Goal: Task Accomplishment & Management: Use online tool/utility

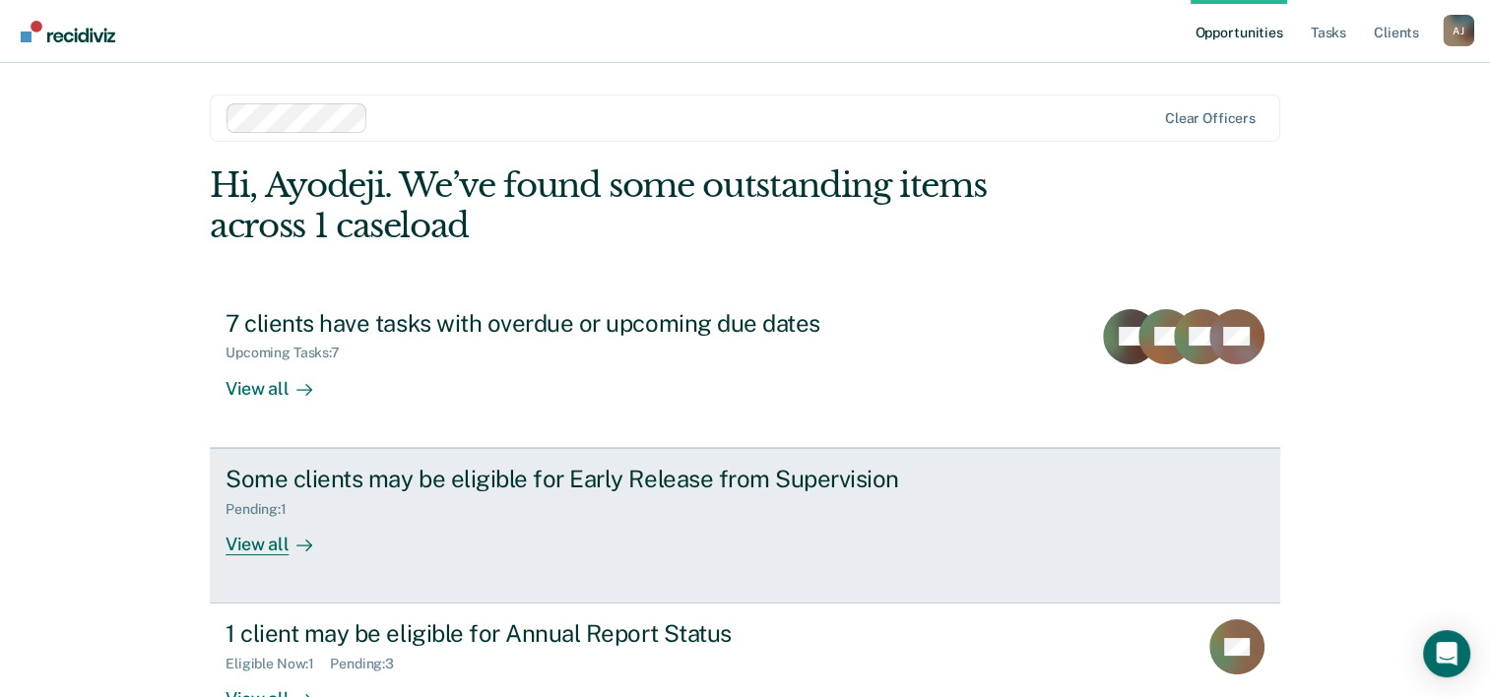
click at [265, 553] on div "View all" at bounding box center [281, 536] width 110 height 38
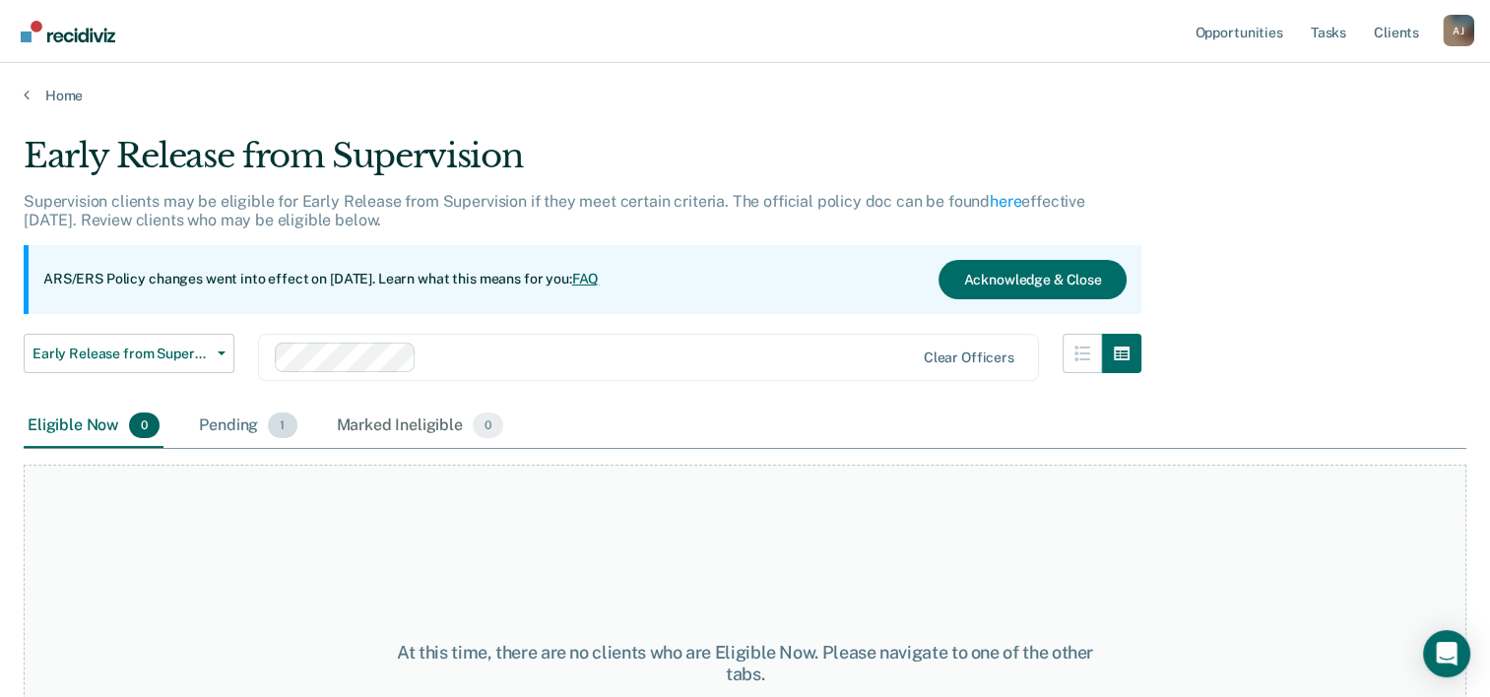
click at [251, 432] on div "Pending 1" at bounding box center [247, 426] width 105 height 43
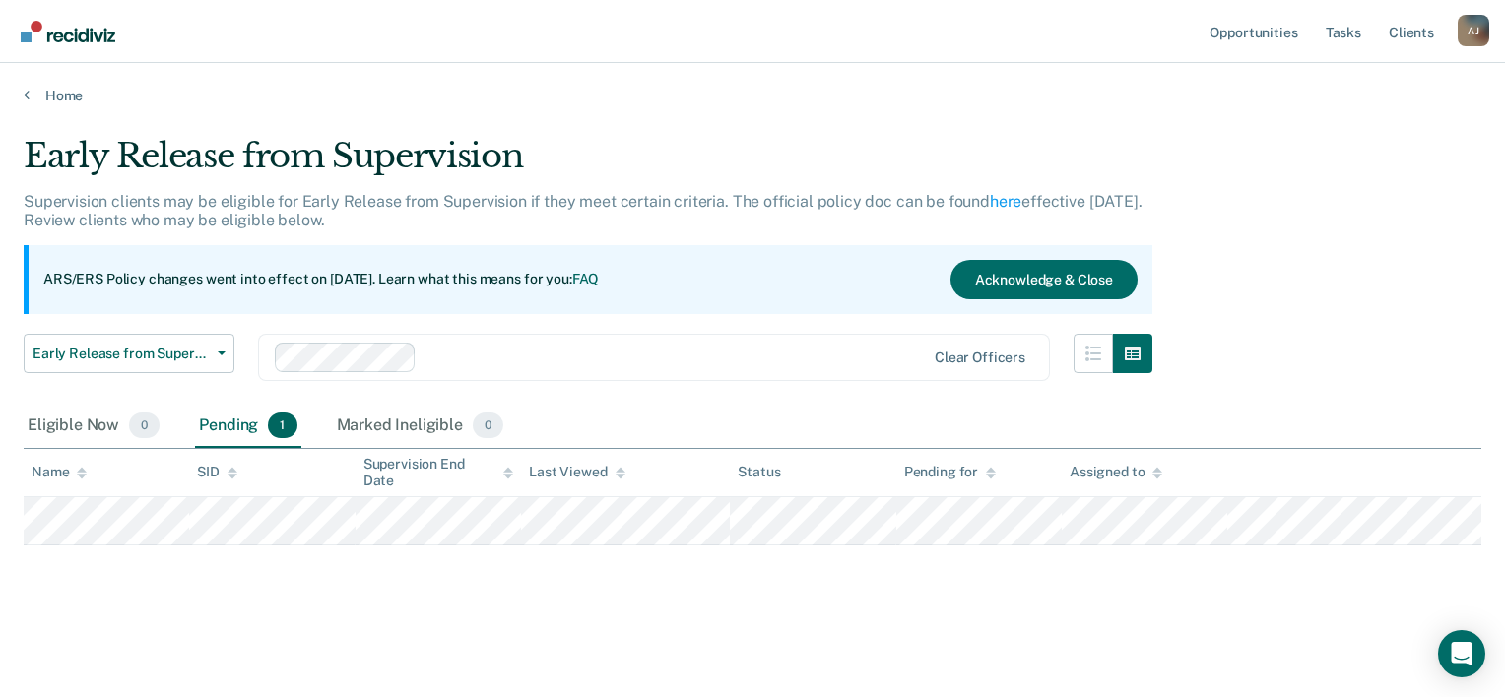
drag, startPoint x: 897, startPoint y: 578, endPoint x: 748, endPoint y: 583, distance: 149.8
click at [748, 583] on div "Early Release from Supervision Supervision clients may be eligible for Early Re…" at bounding box center [753, 374] width 1458 height 477
click at [33, 102] on link "Home" at bounding box center [753, 96] width 1458 height 18
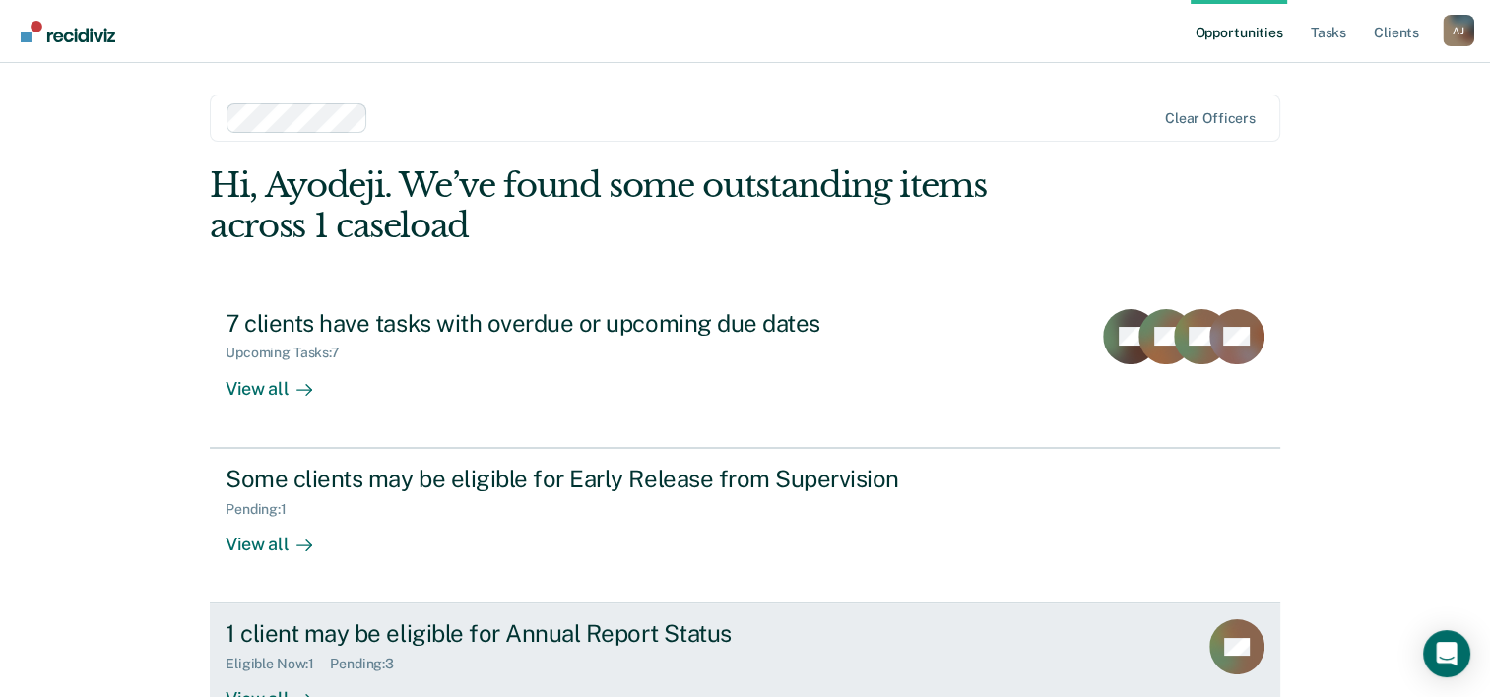
click at [507, 654] on div "Eligible Now : 1 Pending : 3" at bounding box center [572, 660] width 692 height 25
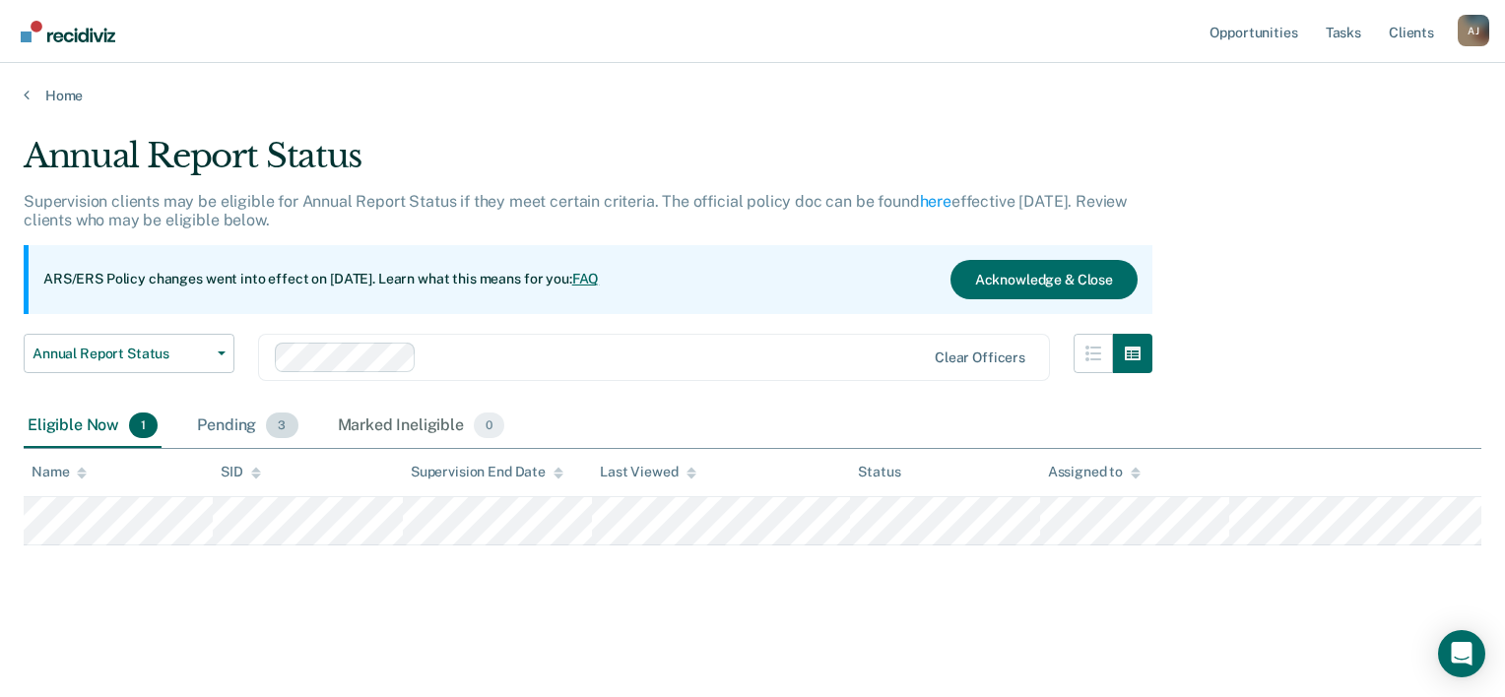
click at [248, 434] on div "Pending 3" at bounding box center [247, 426] width 108 height 43
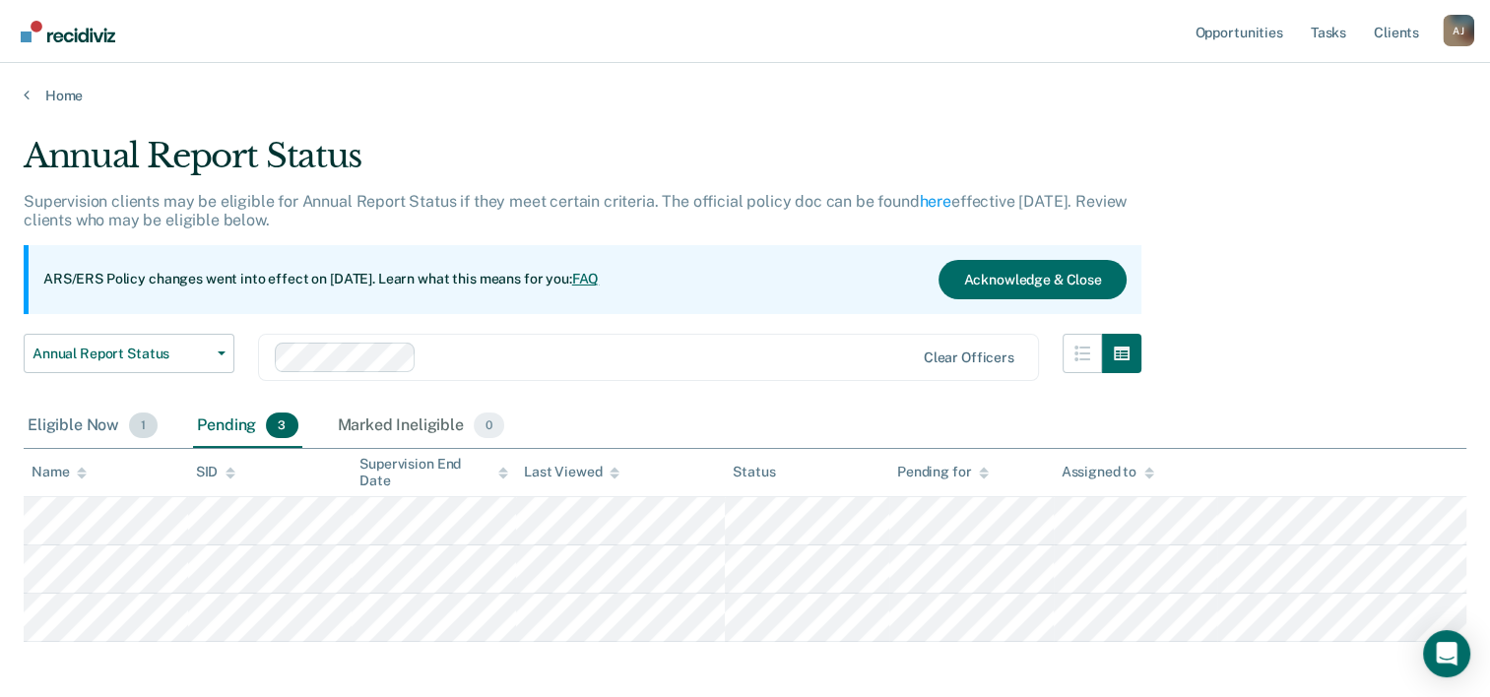
click at [76, 426] on div "Eligible Now 1" at bounding box center [93, 426] width 138 height 43
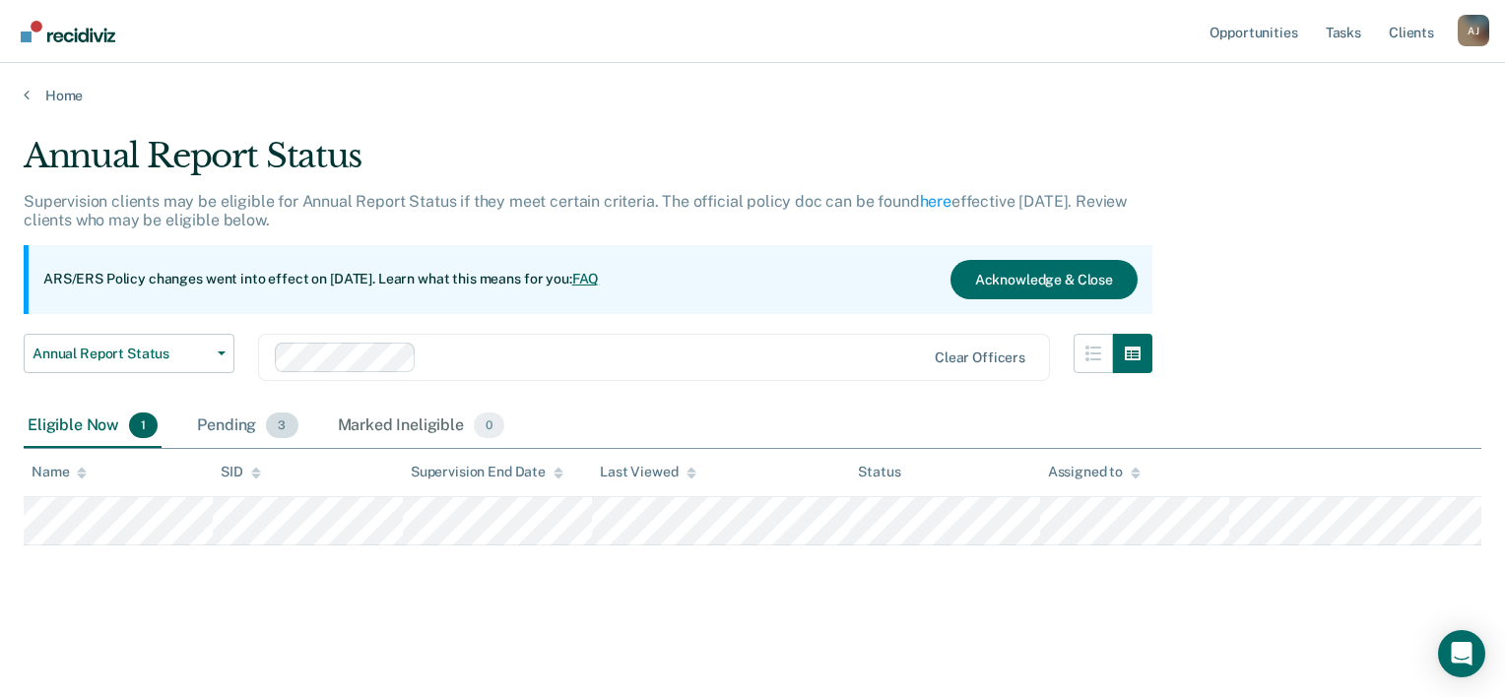
click at [213, 429] on div "Pending 3" at bounding box center [247, 426] width 108 height 43
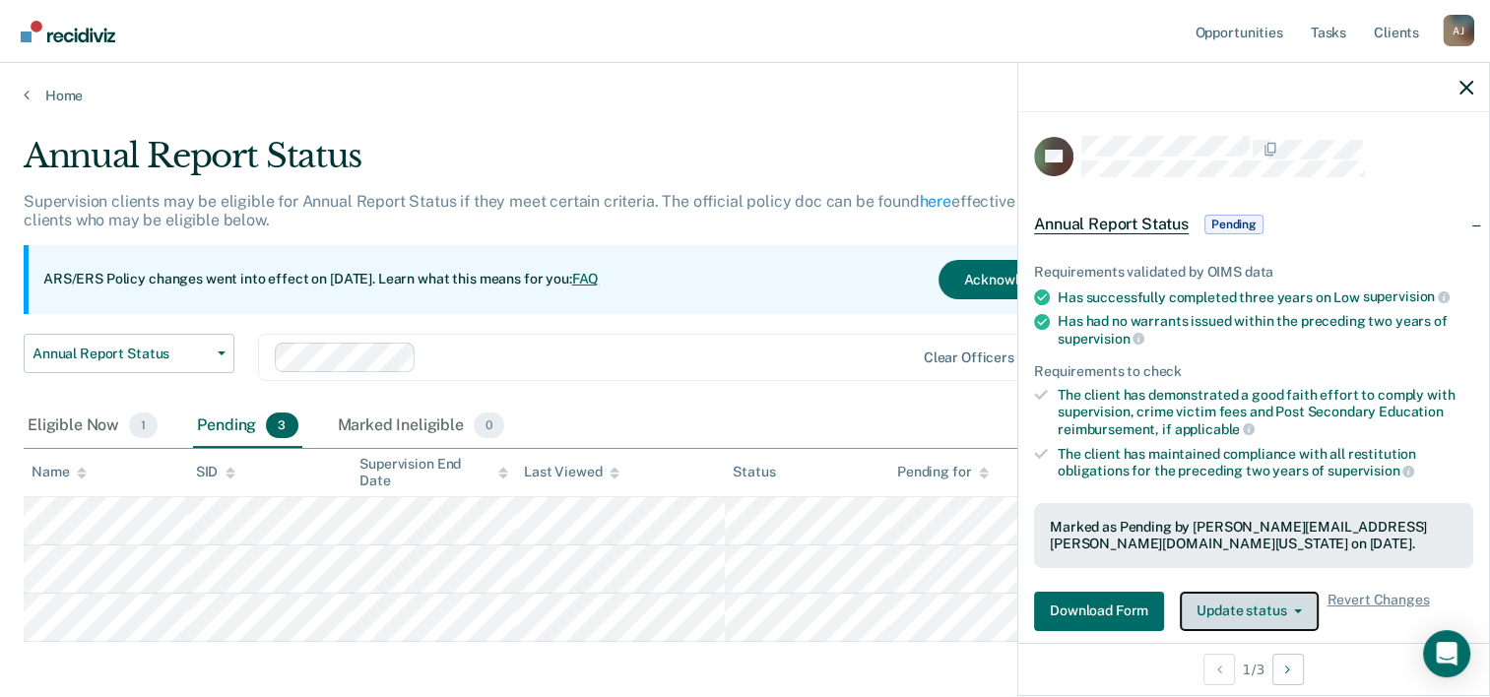
click at [1248, 611] on button "Update status" at bounding box center [1249, 611] width 139 height 39
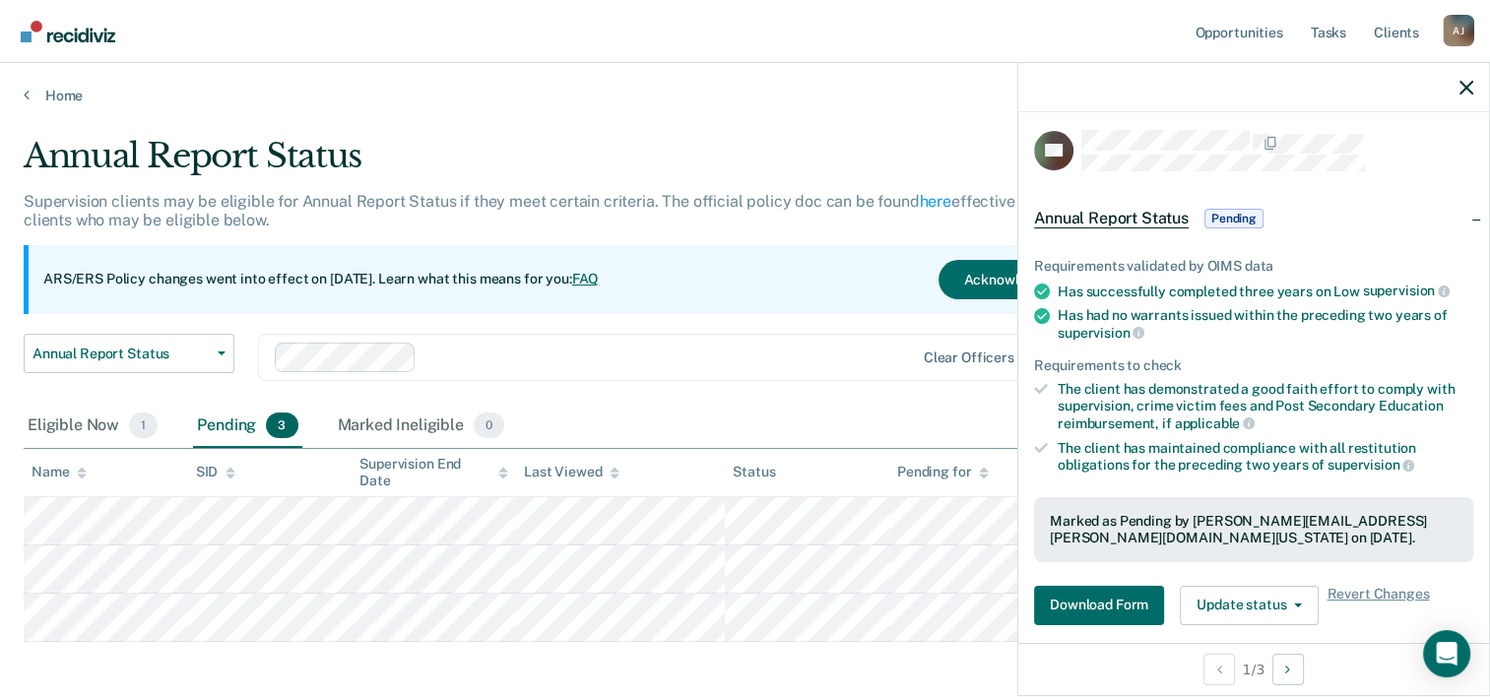
click at [1463, 97] on div at bounding box center [1254, 87] width 471 height 49
click at [1466, 91] on icon "button" at bounding box center [1467, 88] width 14 height 14
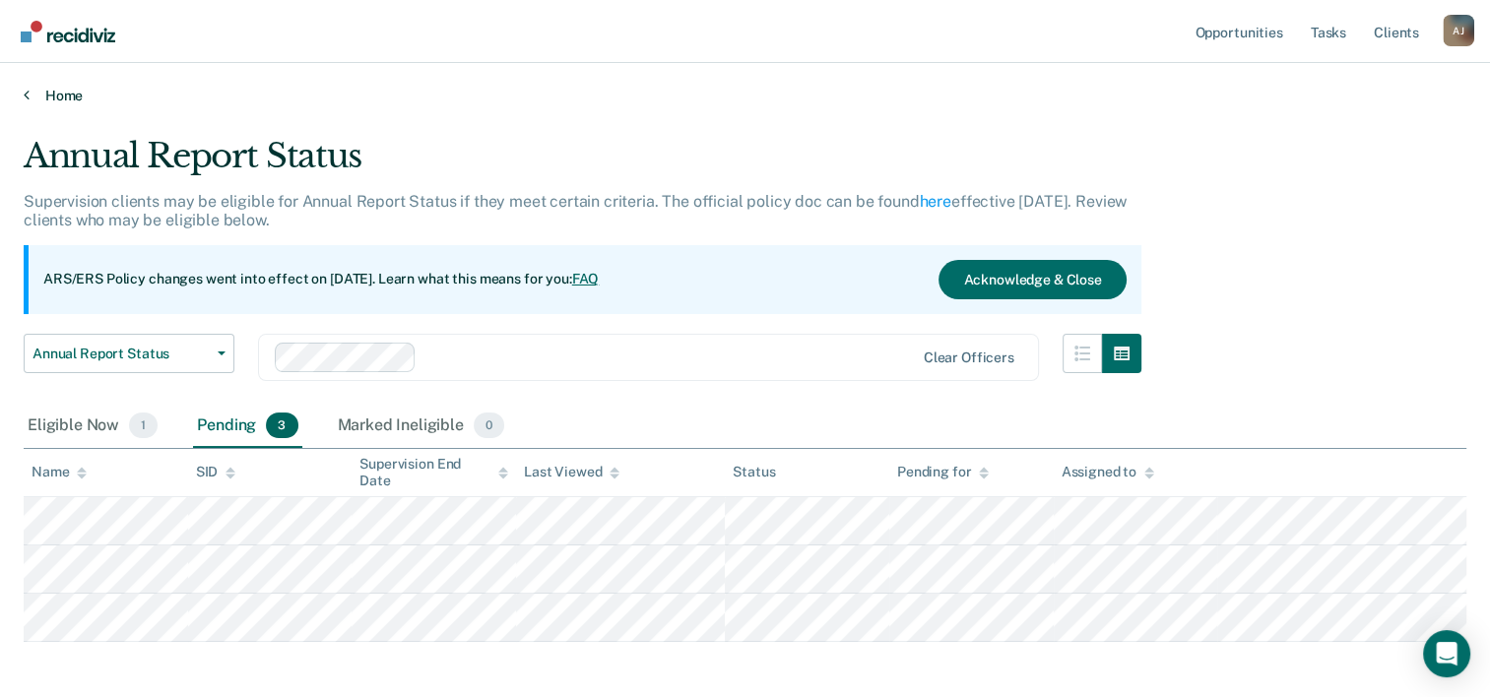
click at [33, 89] on link "Home" at bounding box center [745, 96] width 1443 height 18
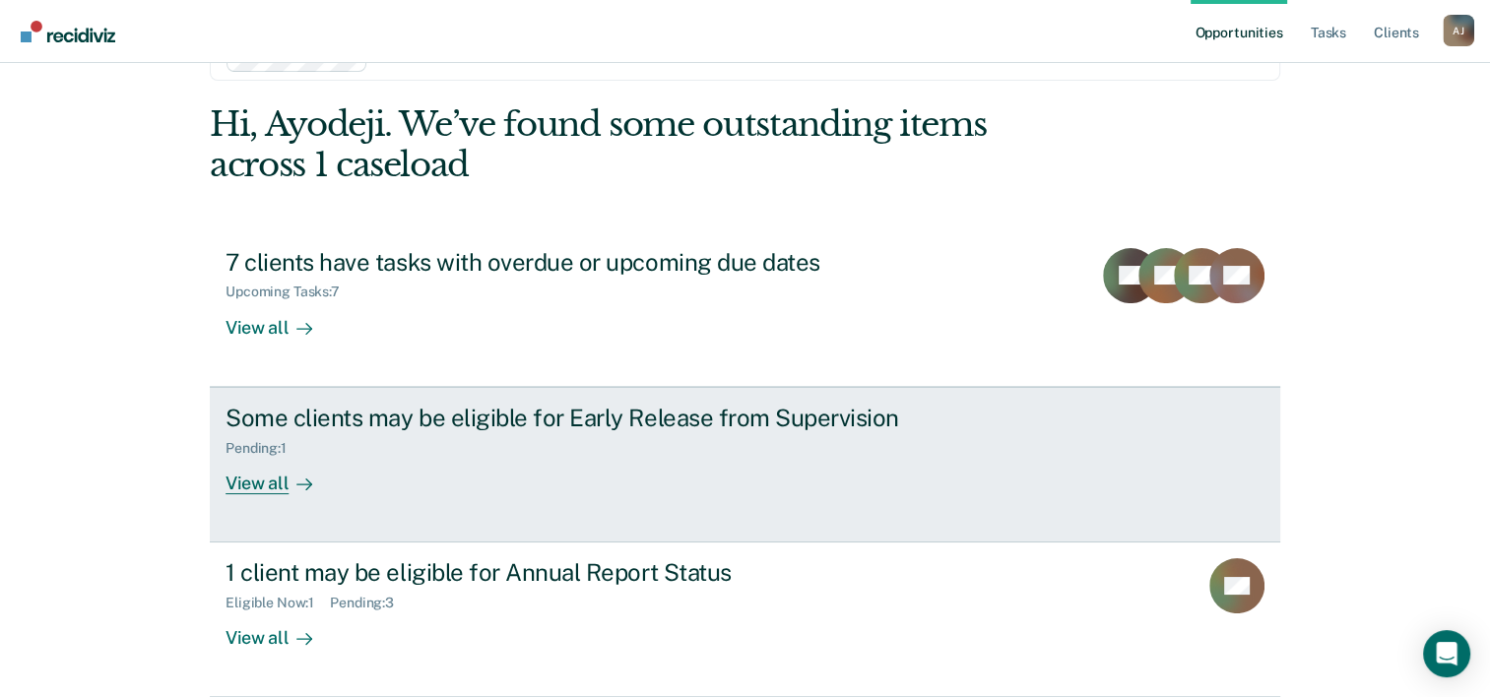
scroll to position [139, 0]
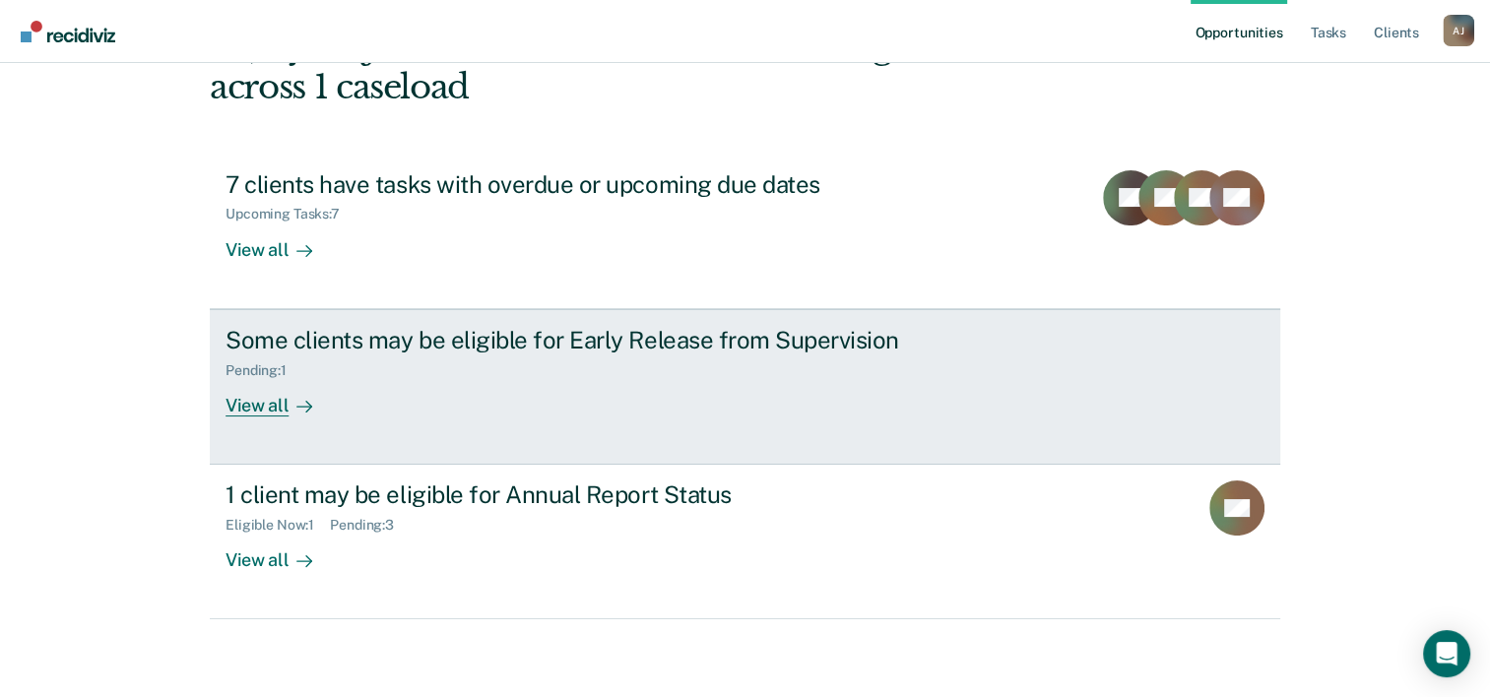
click at [269, 405] on div "View all" at bounding box center [281, 397] width 110 height 38
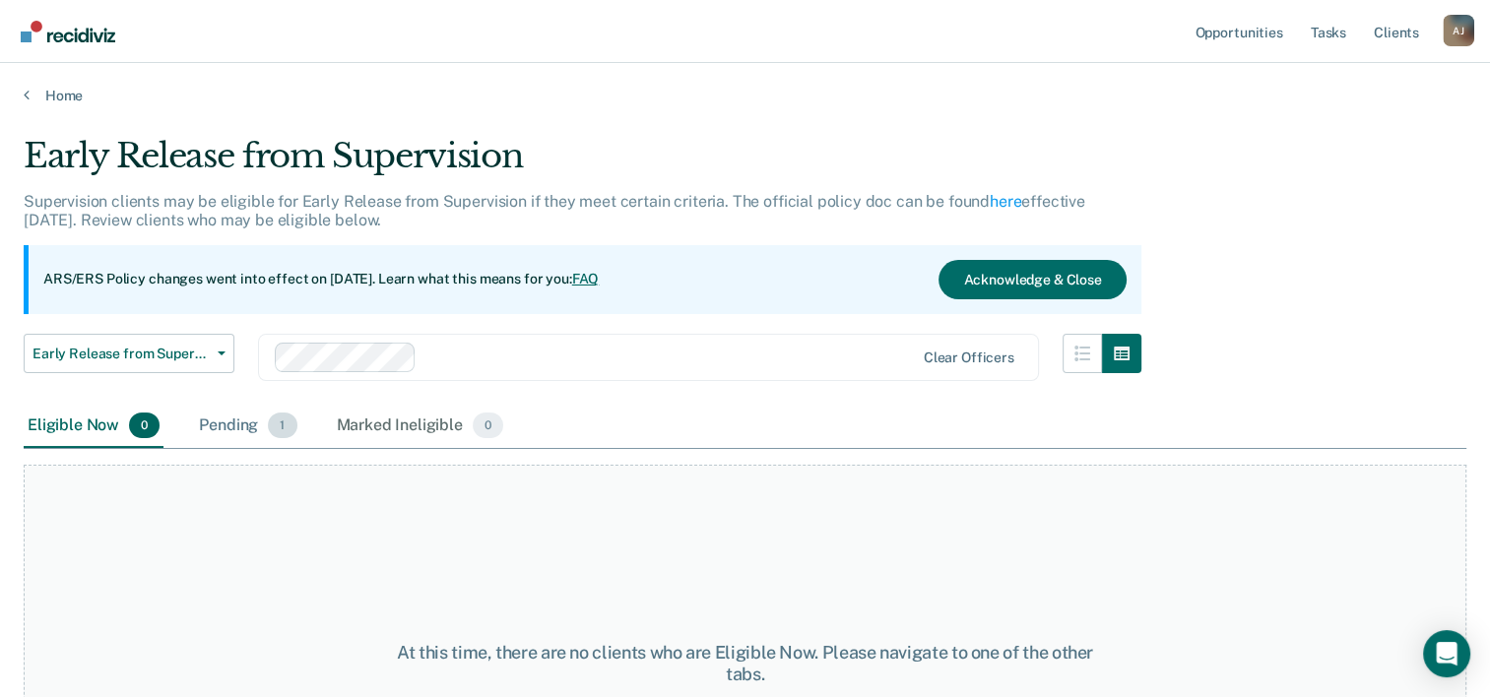
click at [230, 429] on div "Pending 1" at bounding box center [247, 426] width 105 height 43
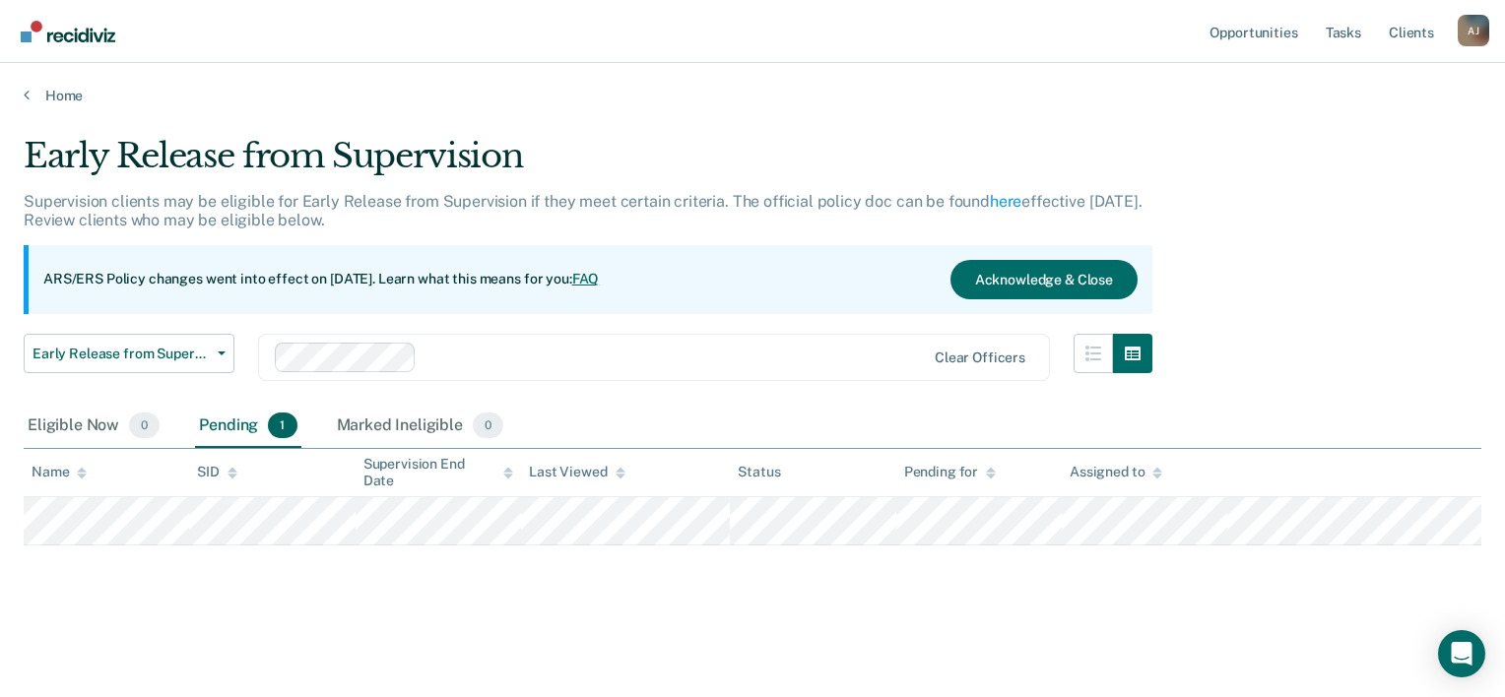
click at [35, 104] on main "Early Release from Supervision Supervision clients may be eligible for Early Re…" at bounding box center [752, 397] width 1505 height 587
click at [33, 102] on link "Home" at bounding box center [753, 96] width 1458 height 18
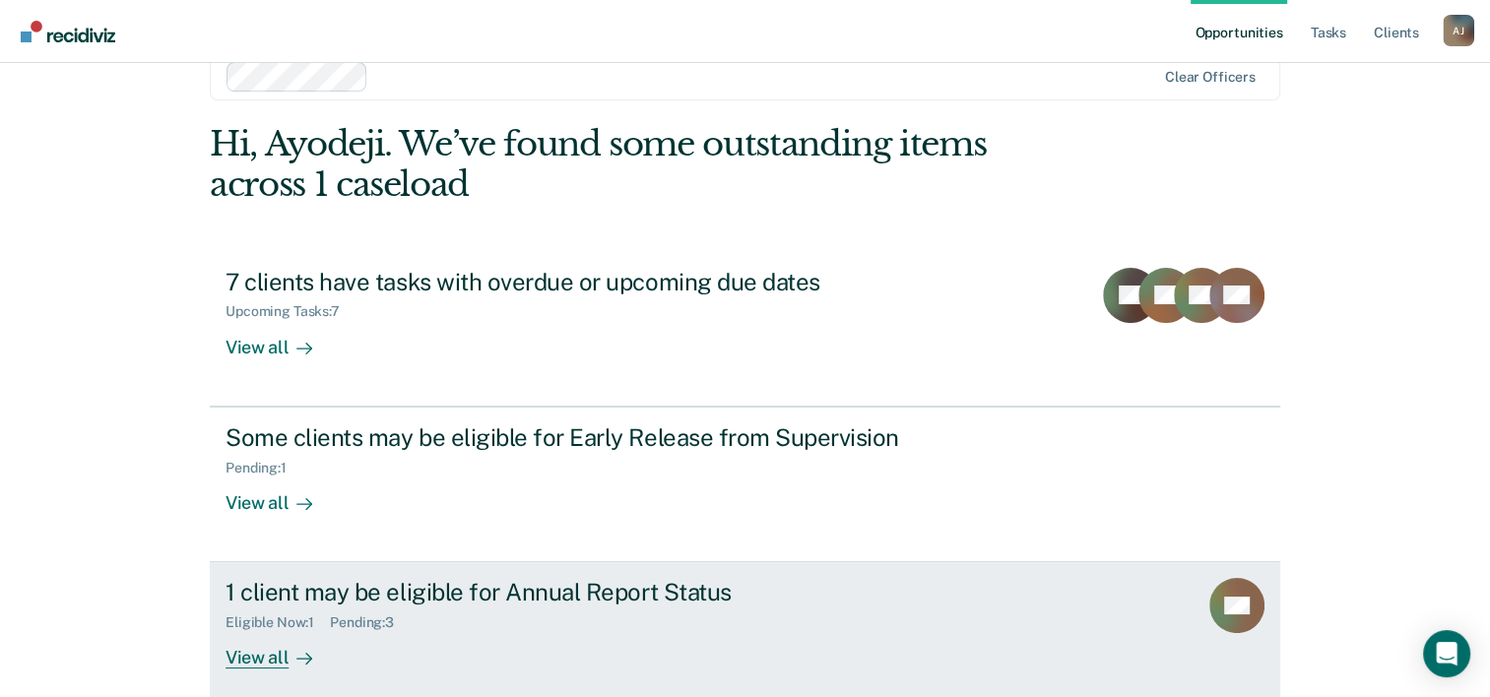
scroll to position [139, 0]
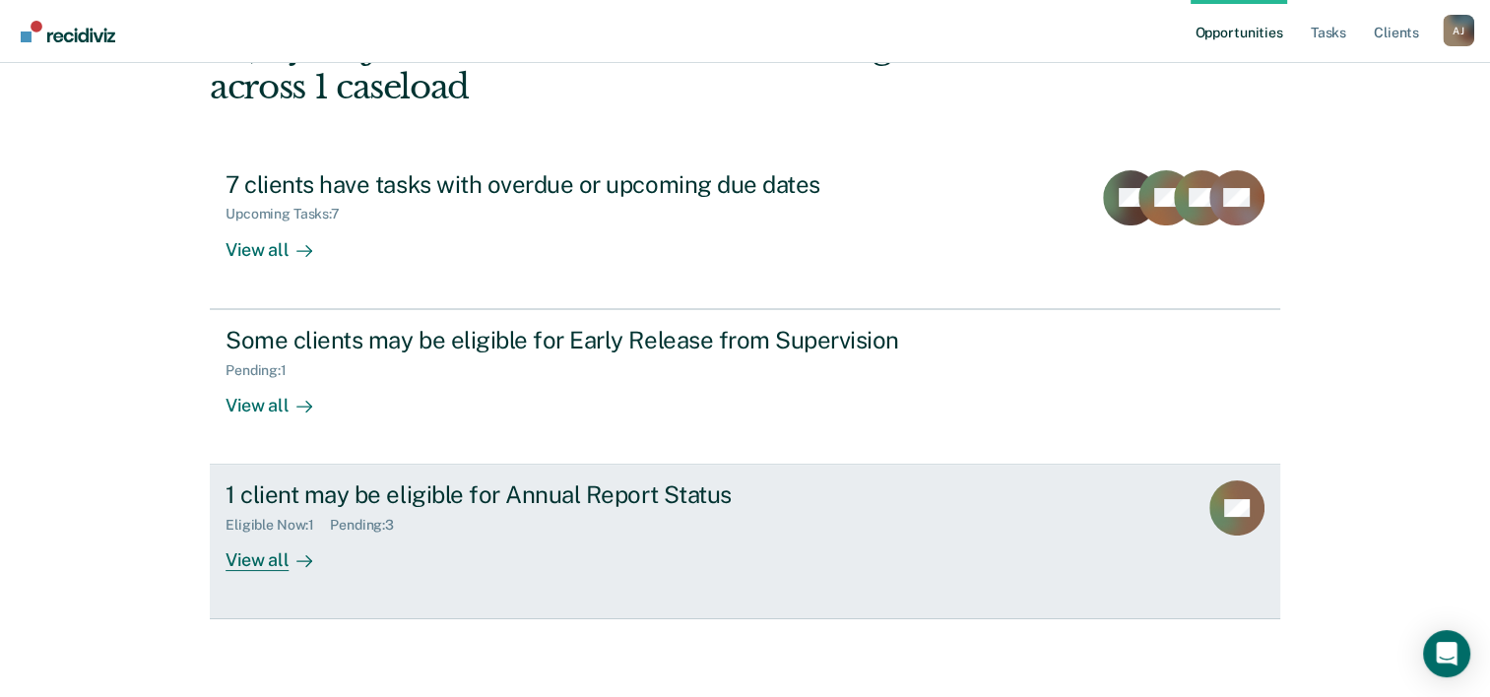
click at [364, 503] on div "1 client may be eligible for Annual Report Status" at bounding box center [572, 495] width 692 height 29
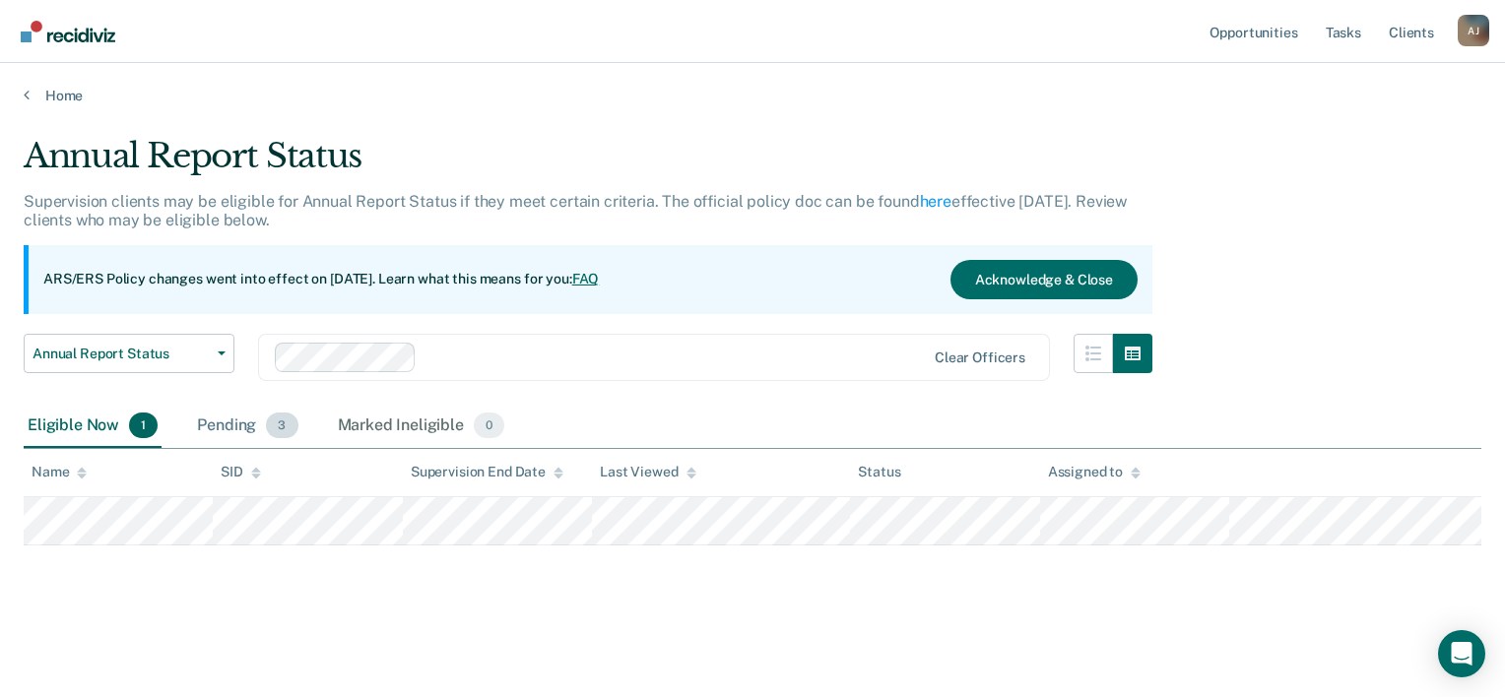
click at [221, 424] on div "Pending 3" at bounding box center [247, 426] width 108 height 43
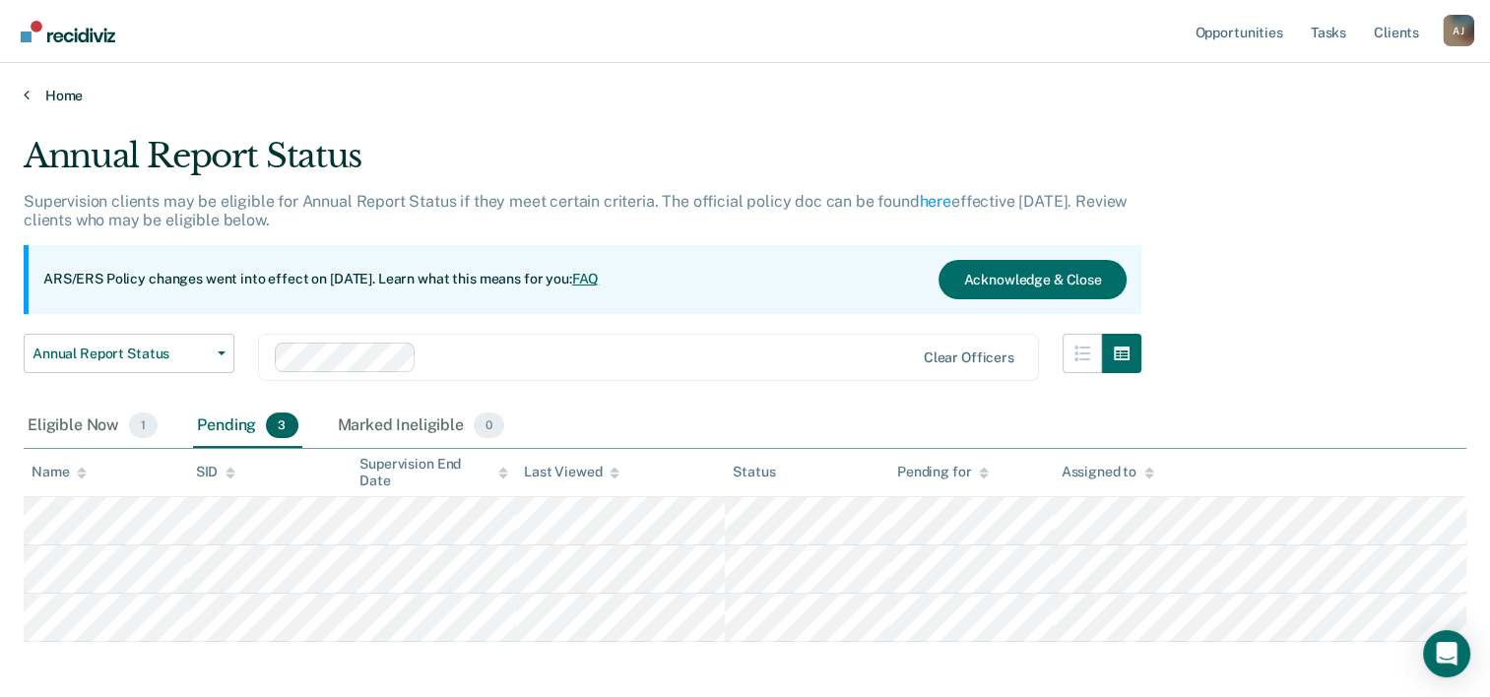
click at [27, 94] on icon at bounding box center [27, 95] width 6 height 16
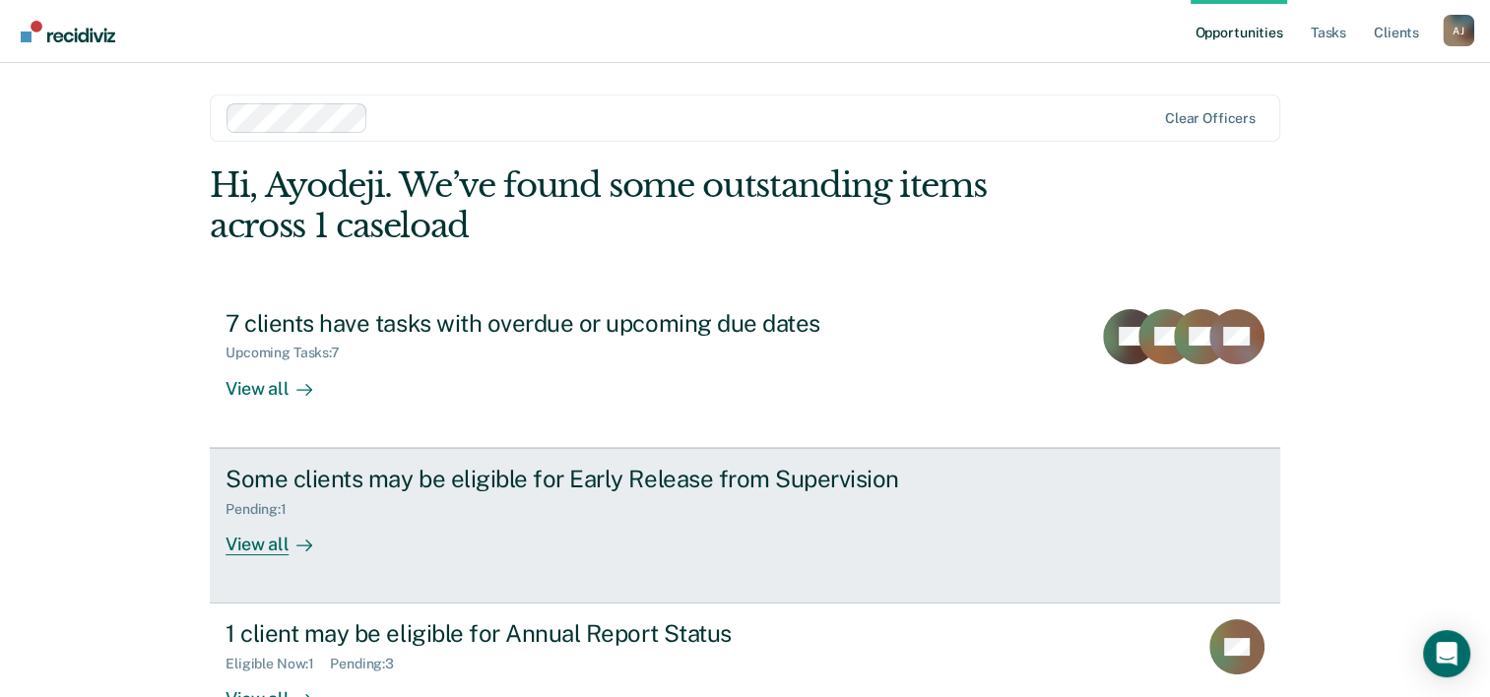
click at [264, 510] on div "Pending : 1" at bounding box center [264, 509] width 77 height 17
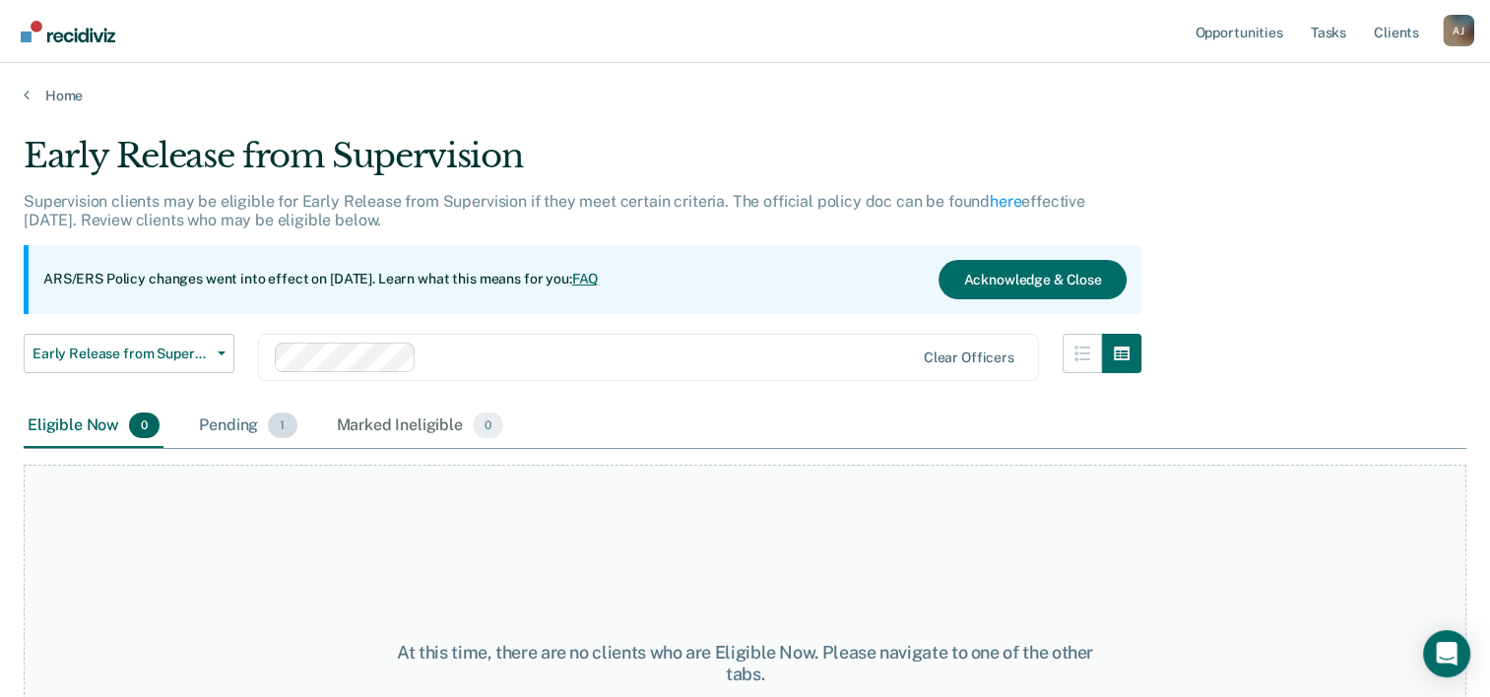
click at [232, 422] on div "Pending 1" at bounding box center [247, 426] width 105 height 43
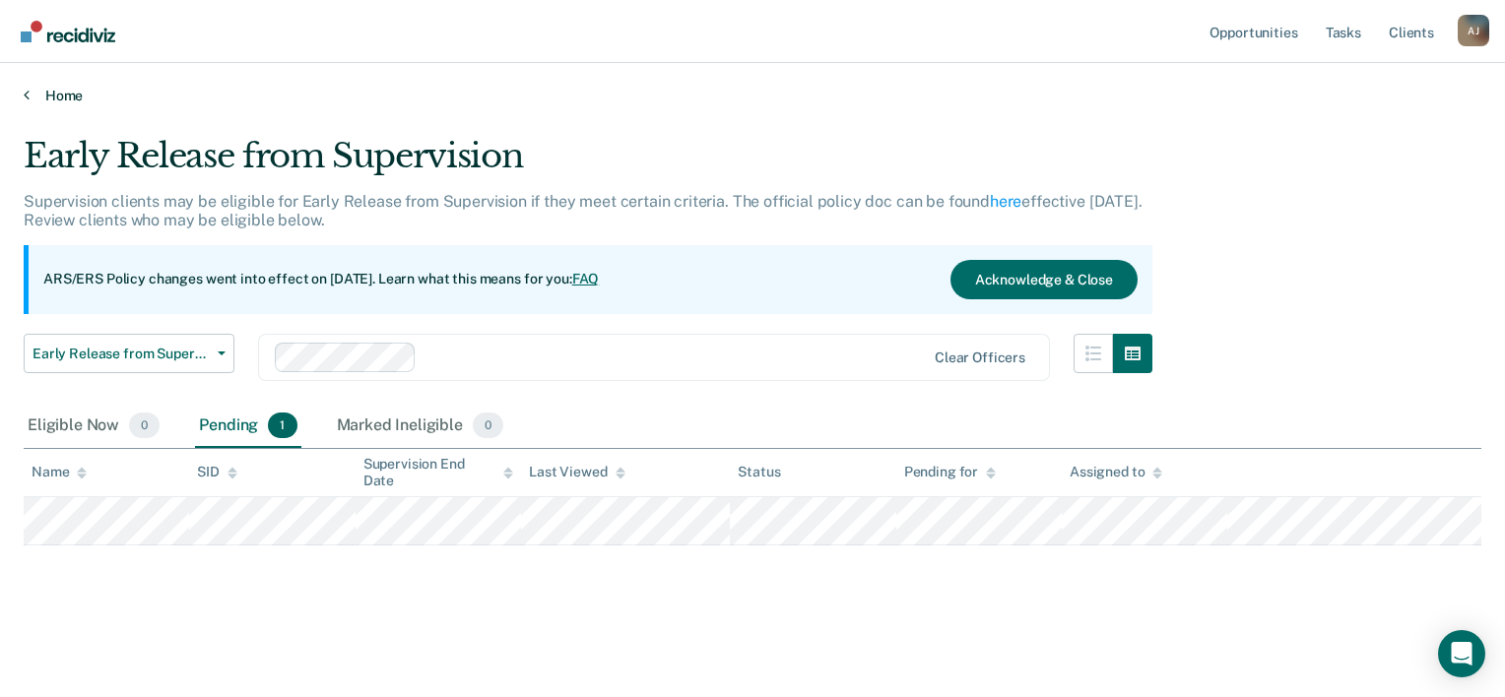
click at [31, 98] on link "Home" at bounding box center [753, 96] width 1458 height 18
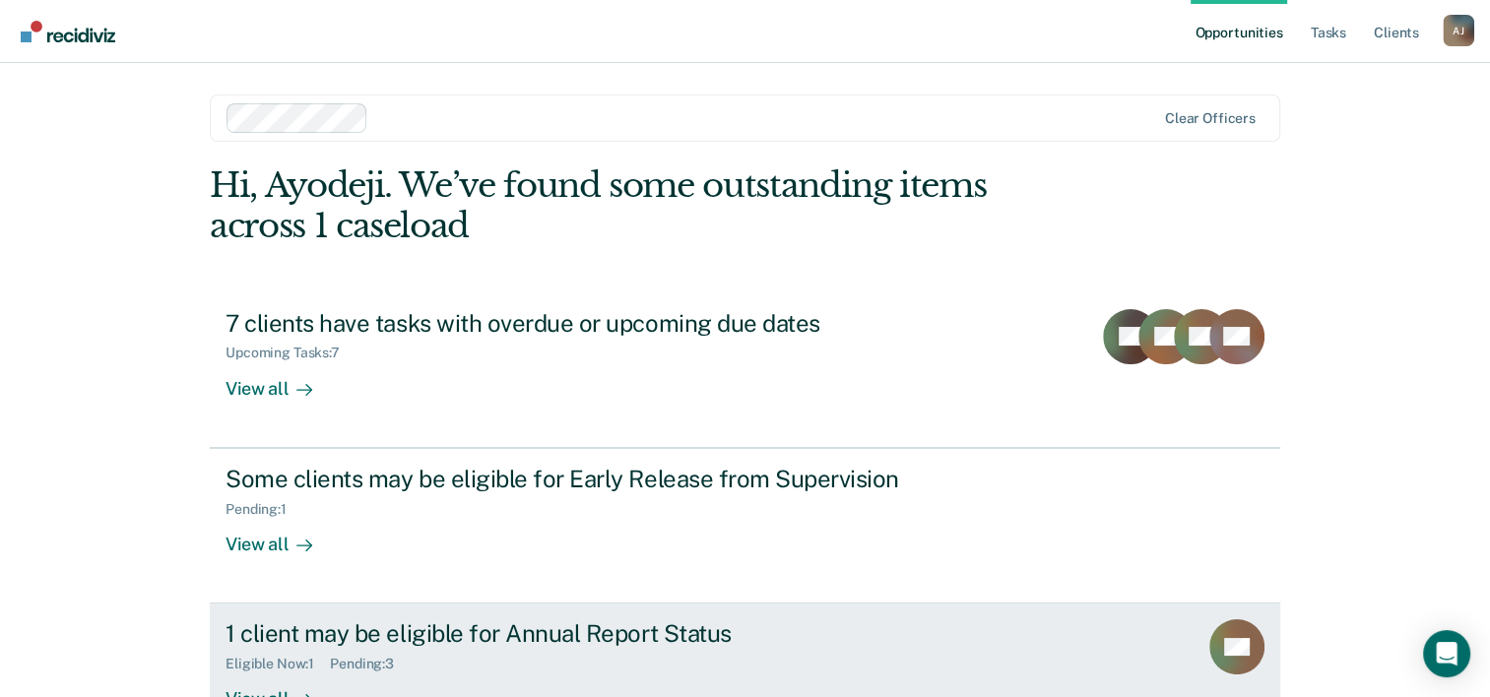
click at [383, 657] on div "Pending : 3" at bounding box center [370, 664] width 80 height 17
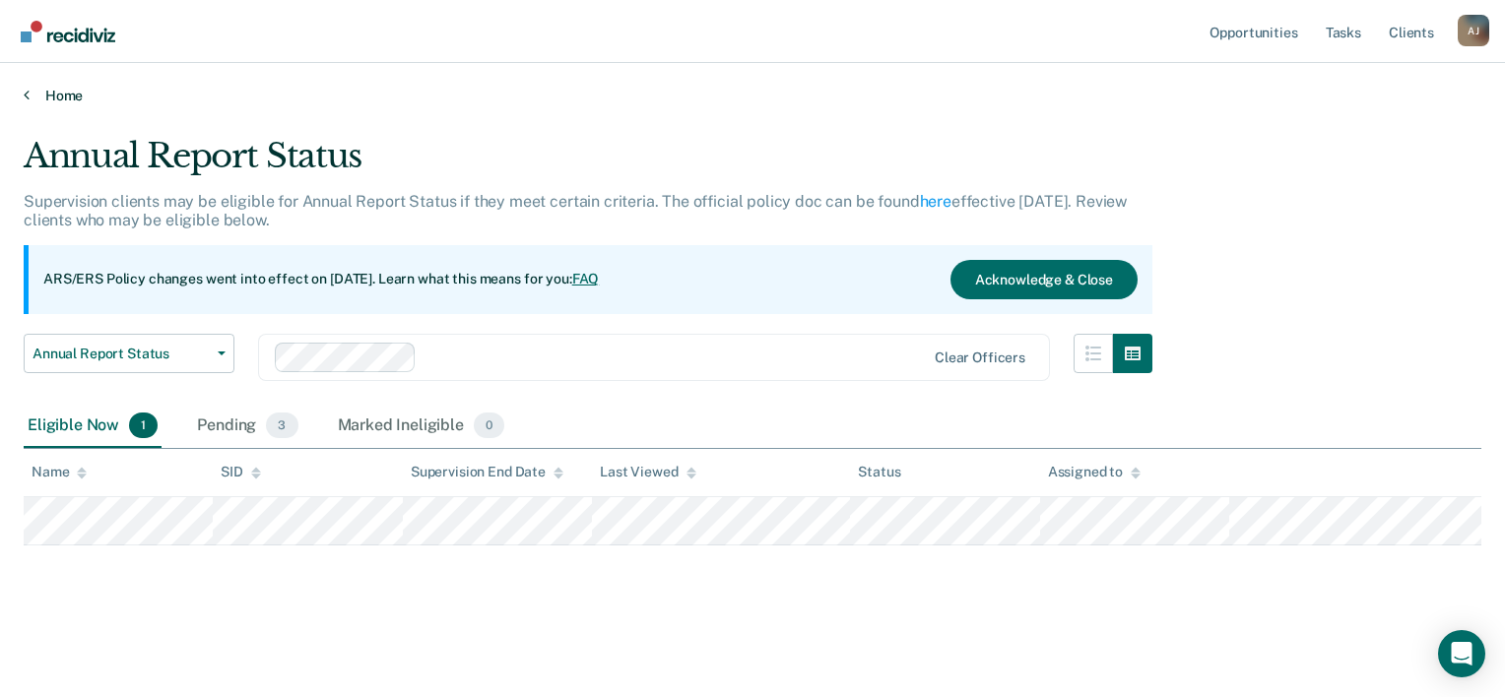
click at [35, 99] on link "Home" at bounding box center [753, 96] width 1458 height 18
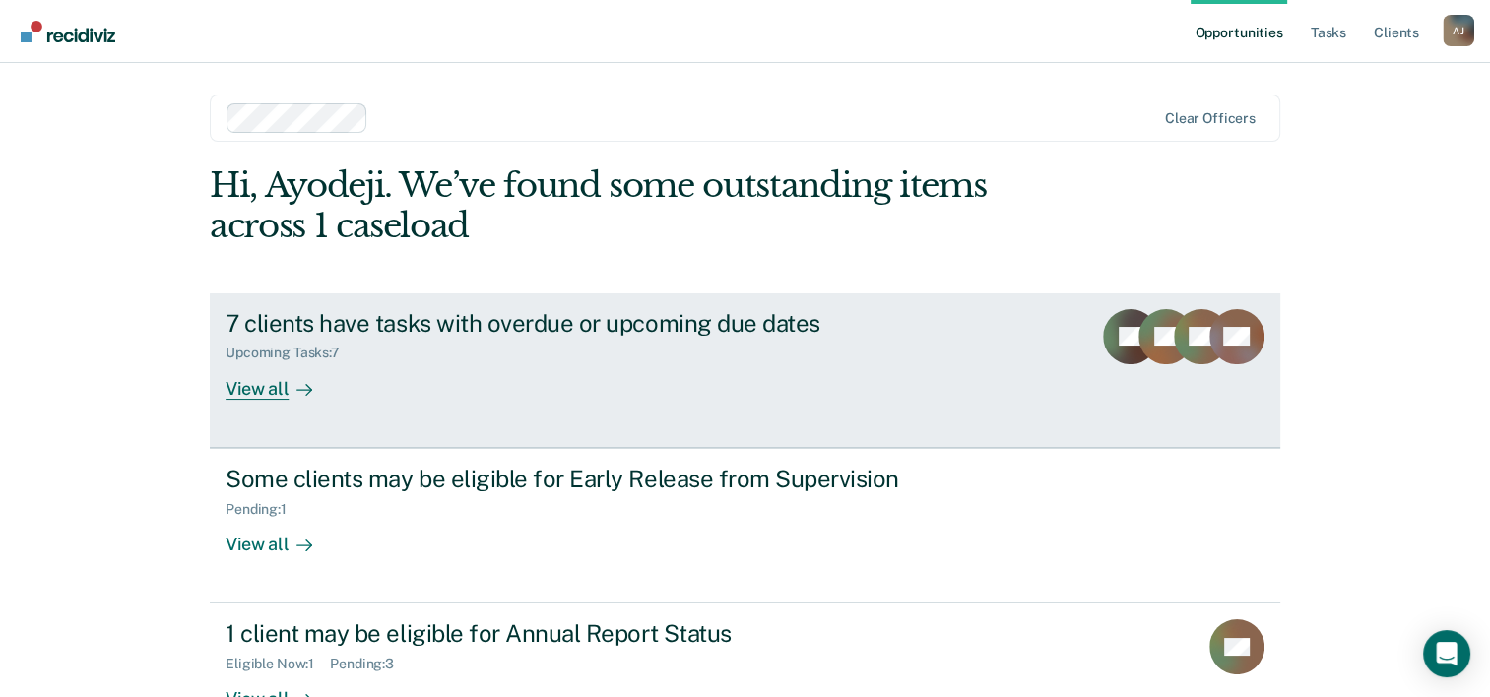
click at [263, 389] on div "View all" at bounding box center [281, 381] width 110 height 38
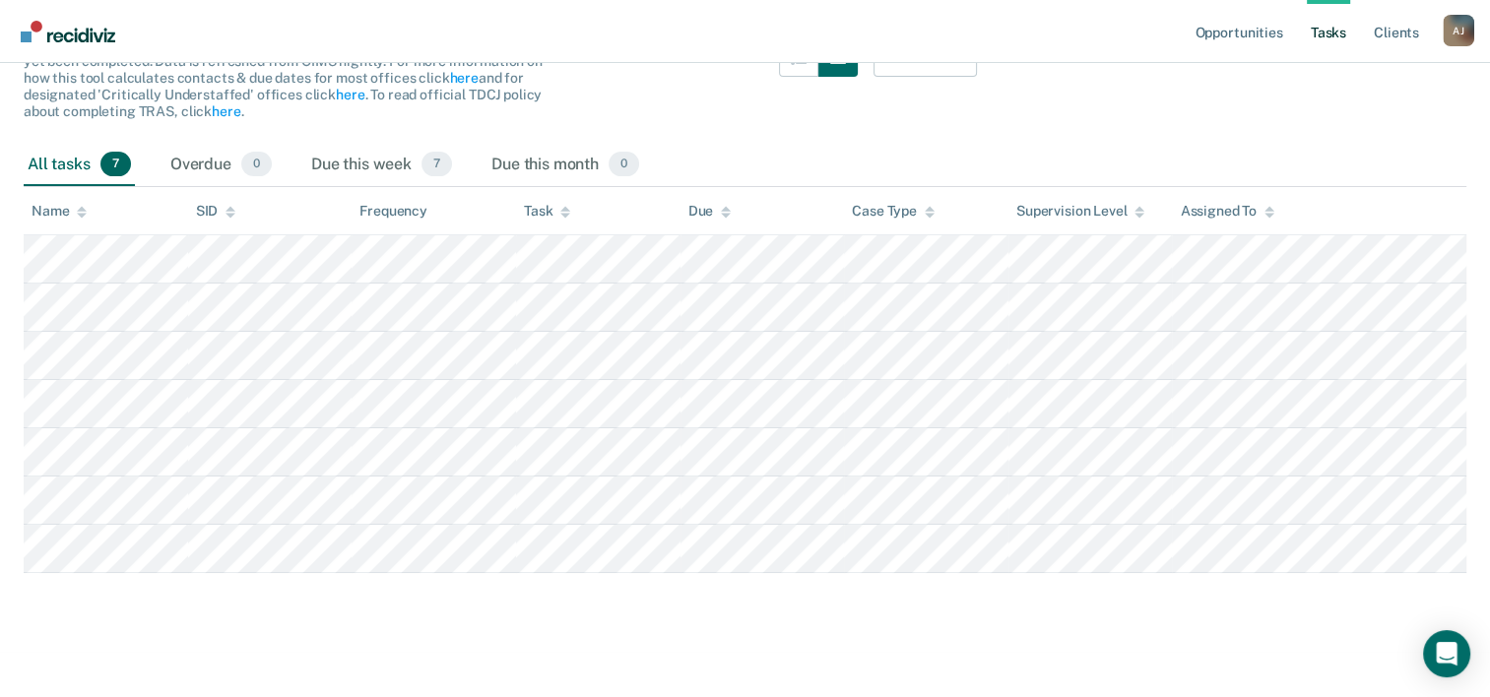
scroll to position [239, 0]
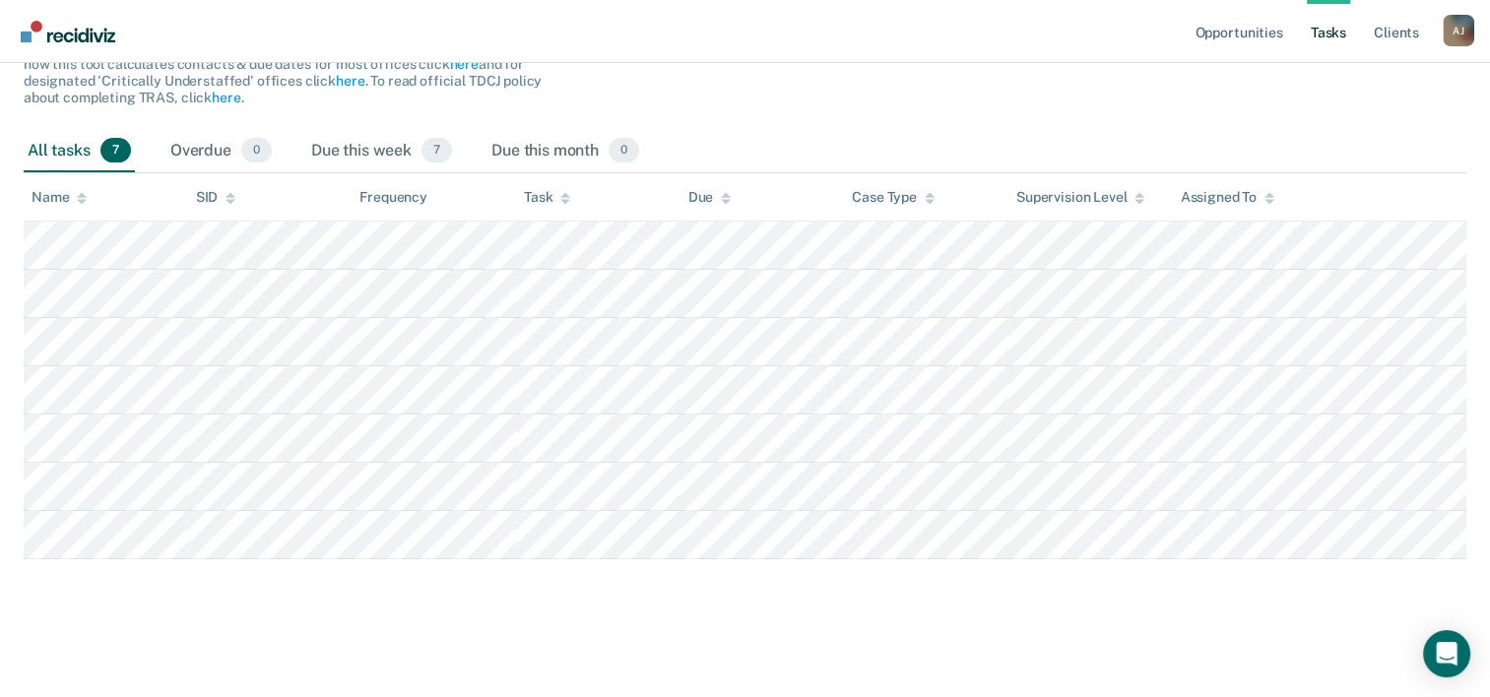
click at [774, 39] on nav "Opportunities Tasks Client s [PERSON_NAME] [PERSON_NAME] Profile How it works L…" at bounding box center [745, 31] width 1459 height 62
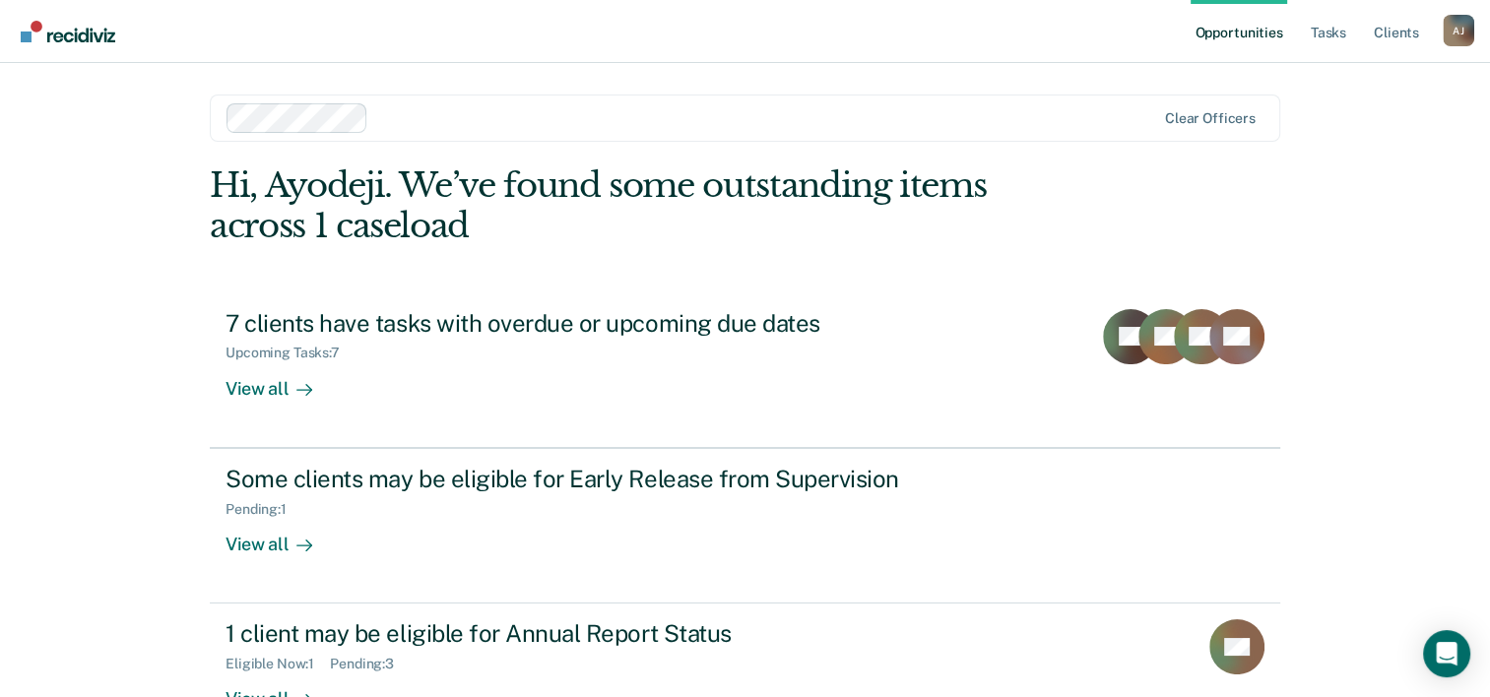
click at [96, 181] on div "Opportunities Tasks Client s [PERSON_NAME] [PERSON_NAME] Profile How it works L…" at bounding box center [745, 418] width 1490 height 837
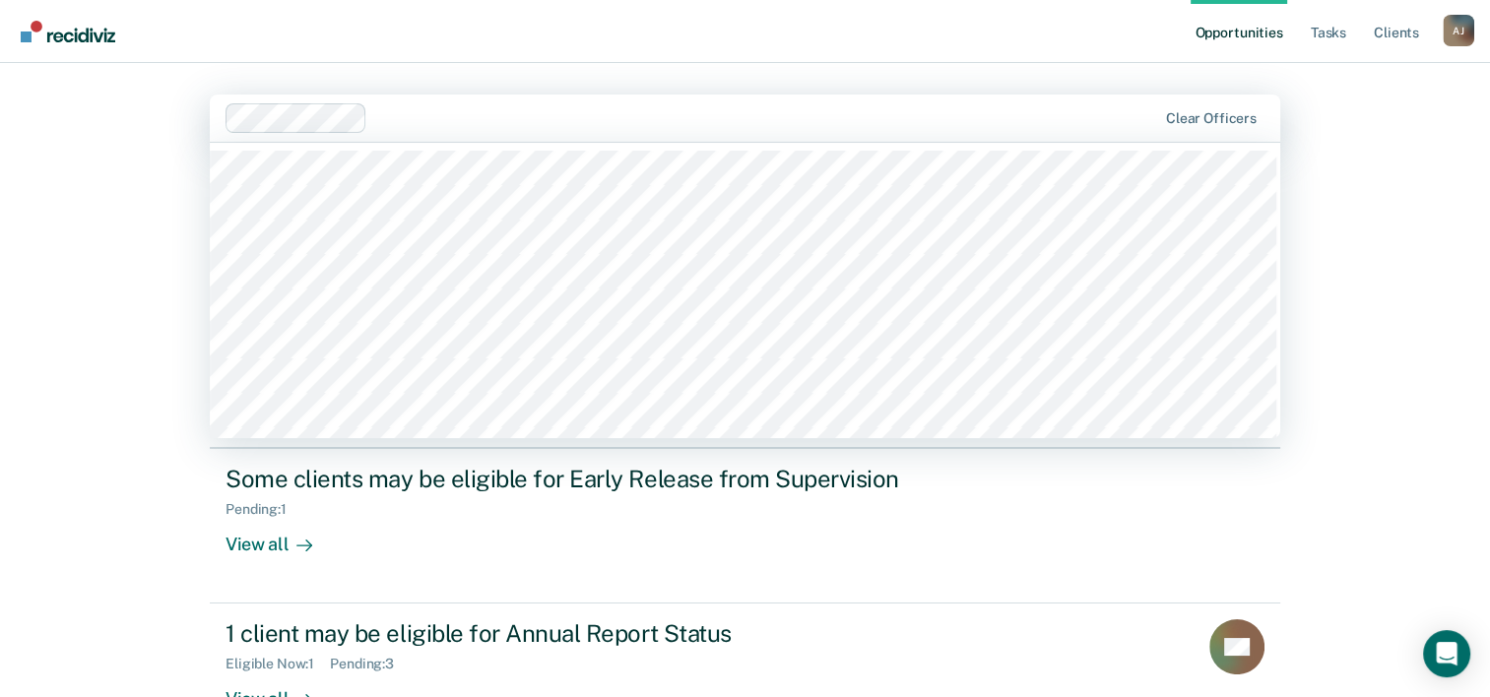
click at [102, 192] on div "Opportunities Tasks Client s [PERSON_NAME] [PERSON_NAME] Profile How it works L…" at bounding box center [745, 418] width 1490 height 837
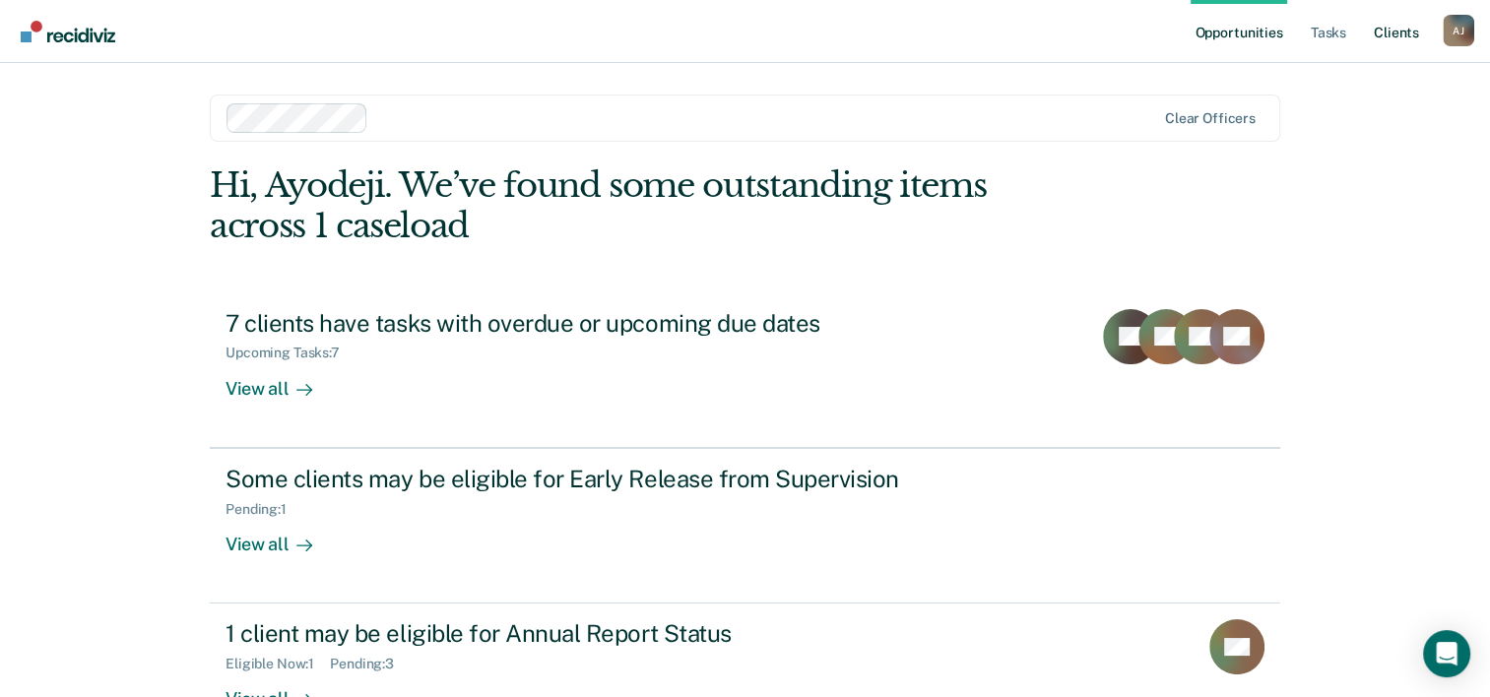
click at [1396, 33] on link "Client s" at bounding box center [1396, 31] width 53 height 63
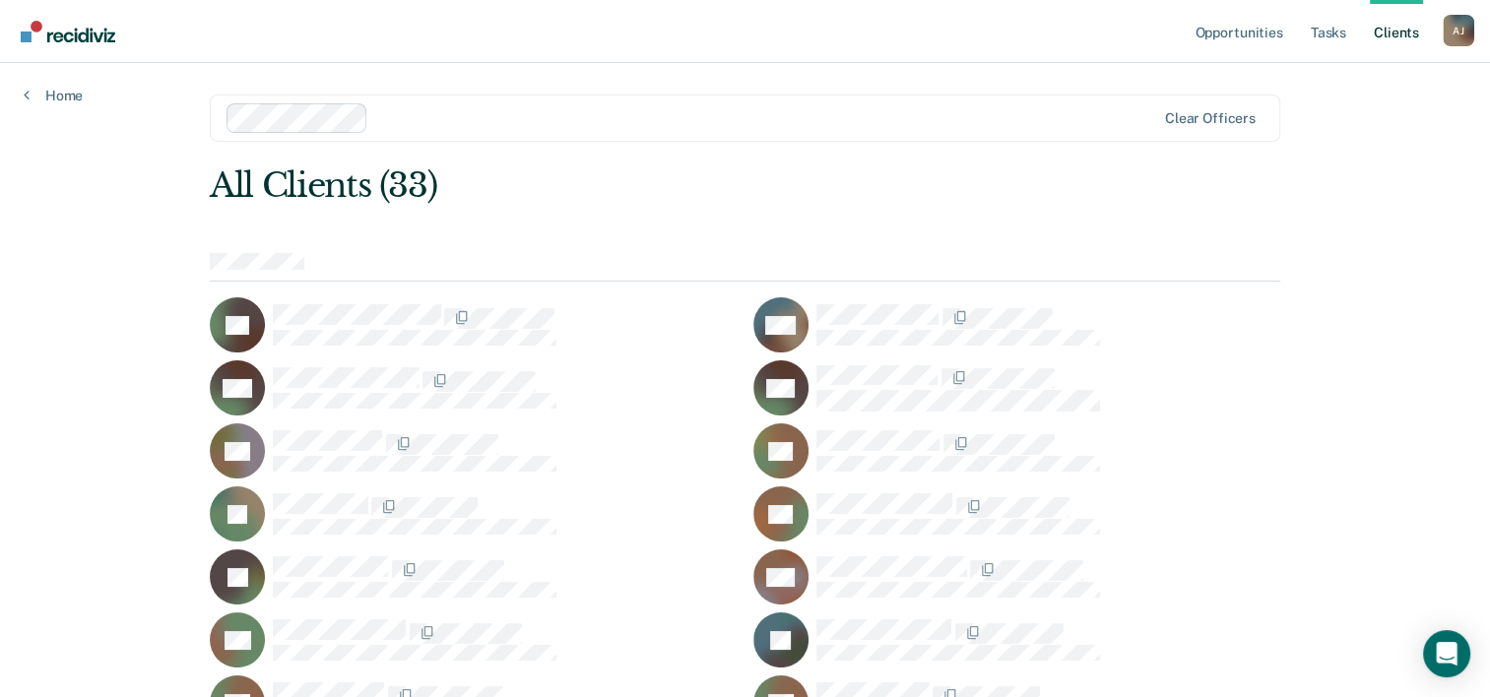
click at [702, 410] on div "MB" at bounding box center [473, 388] width 527 height 55
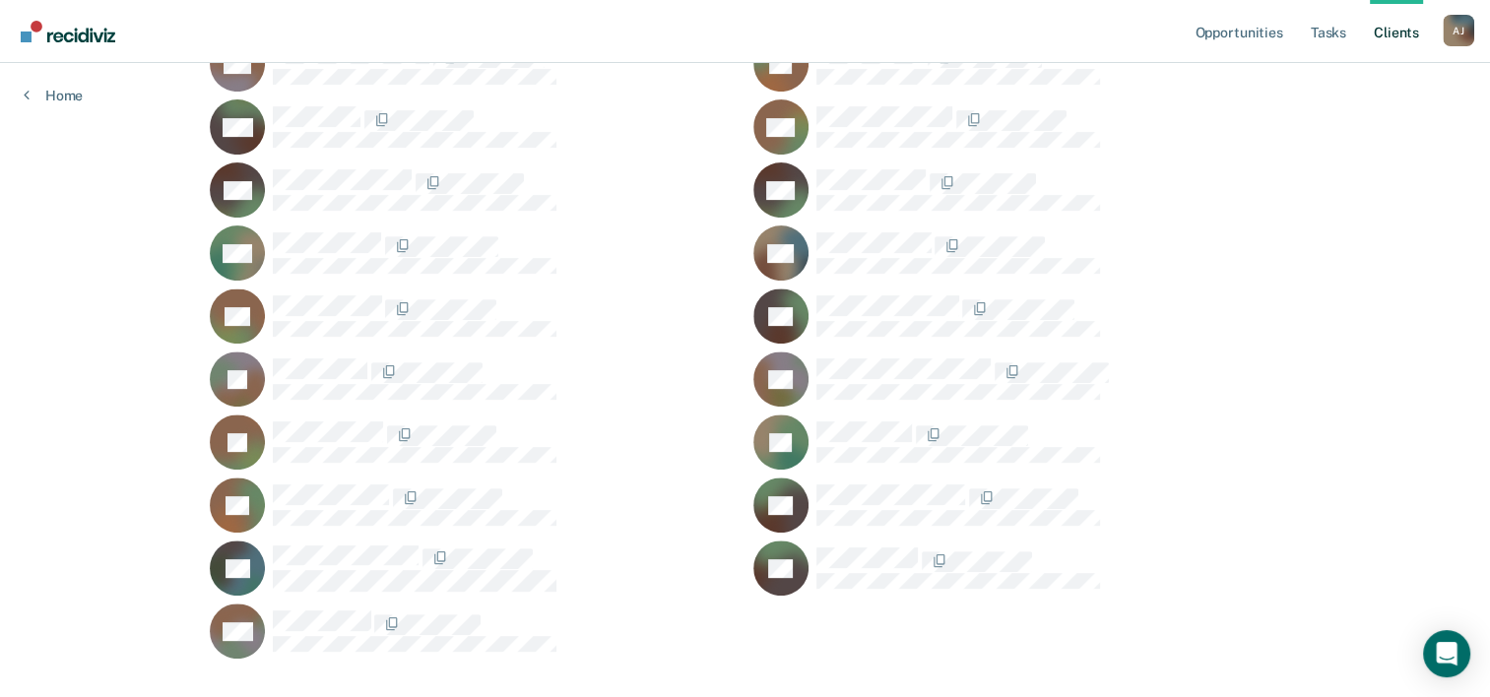
scroll to position [739, 0]
